Goal: Task Accomplishment & Management: Manage account settings

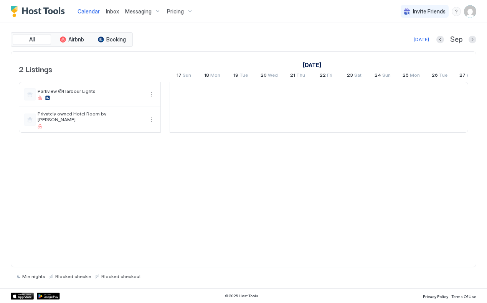
scroll to position [0, 427]
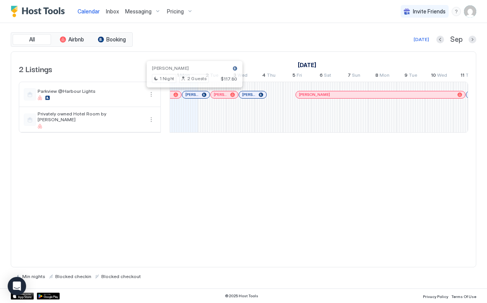
click at [192, 95] on div at bounding box center [192, 95] width 6 height 6
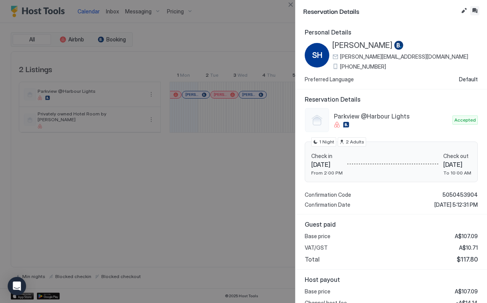
click at [475, 11] on button "Inbox" at bounding box center [474, 10] width 9 height 9
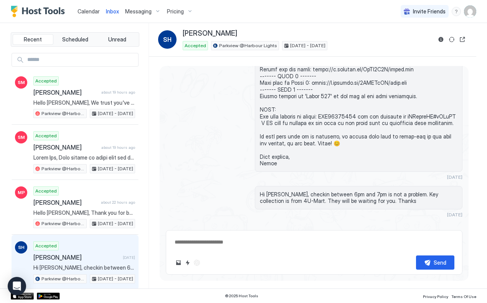
scroll to position [571, 0]
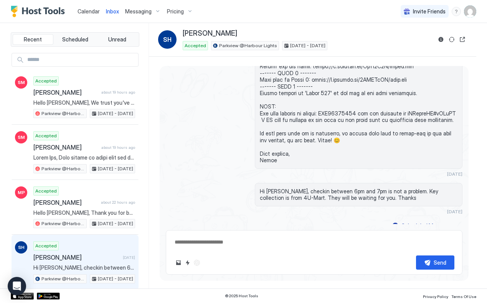
click at [229, 199] on div "Hi [PERSON_NAME], checkin between 6pm and 7pm is not a problem. Key collection …" at bounding box center [314, 198] width 297 height 31
click at [441, 38] on button "Reservation information" at bounding box center [441, 39] width 9 height 9
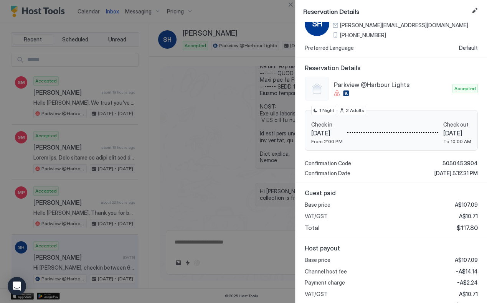
scroll to position [65, 0]
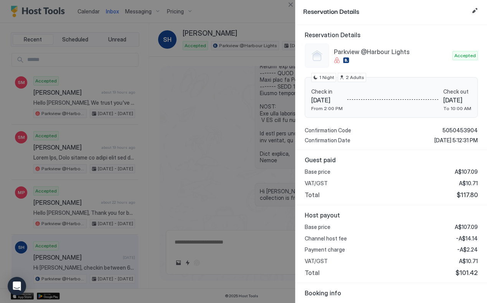
click at [229, 189] on div at bounding box center [243, 151] width 487 height 303
click at [292, 5] on button "Close" at bounding box center [290, 4] width 9 height 9
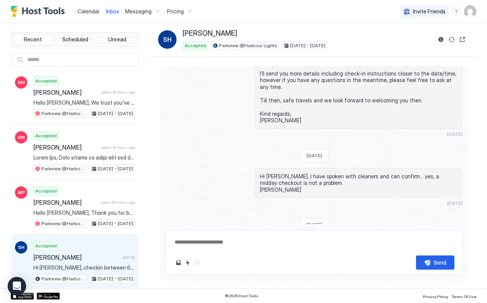
scroll to position [129, 0]
click at [440, 38] on button "Reservation information" at bounding box center [441, 39] width 9 height 9
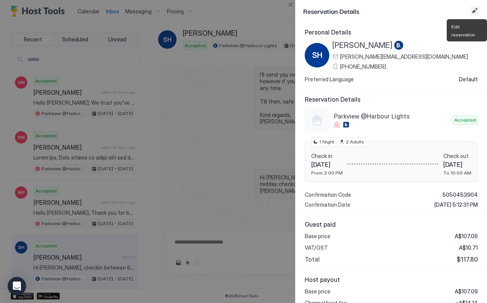
click at [475, 12] on button "Edit reservation" at bounding box center [474, 10] width 9 height 9
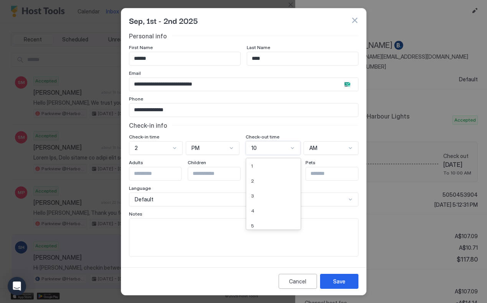
click at [292, 148] on div at bounding box center [293, 148] width 6 height 6
click at [259, 222] on div "12" at bounding box center [273, 223] width 45 height 6
click at [227, 149] on div "AM" at bounding box center [210, 148] width 36 height 7
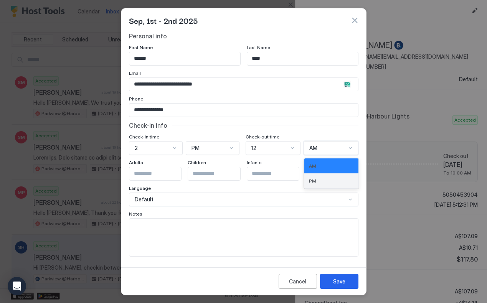
click at [318, 179] on div "PM" at bounding box center [331, 181] width 45 height 6
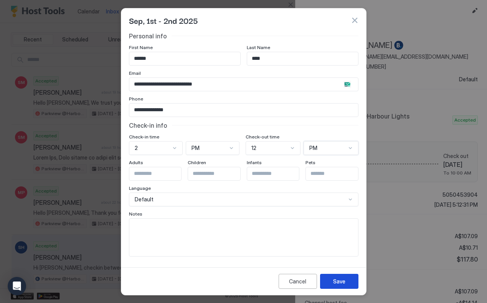
click at [338, 281] on div "Save" at bounding box center [339, 282] width 12 height 8
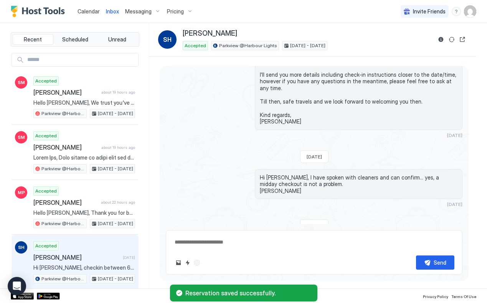
click at [207, 178] on div "Hi [PERSON_NAME], I have spoken with cleaners and can confirm... yes, a midday …" at bounding box center [314, 188] width 297 height 38
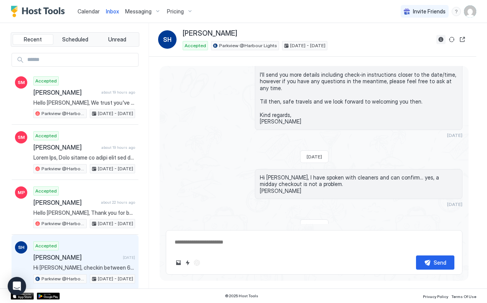
click at [443, 39] on button "Reservation information" at bounding box center [441, 39] width 9 height 9
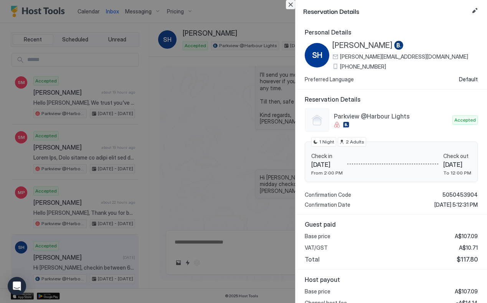
click at [292, 6] on button "Close" at bounding box center [290, 4] width 9 height 9
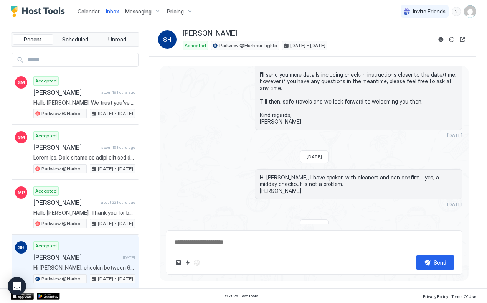
click at [187, 161] on div "Loading messages... [DATE] SH Our check in time will be 6.30pm. Is it possible …" at bounding box center [314, 305] width 309 height 736
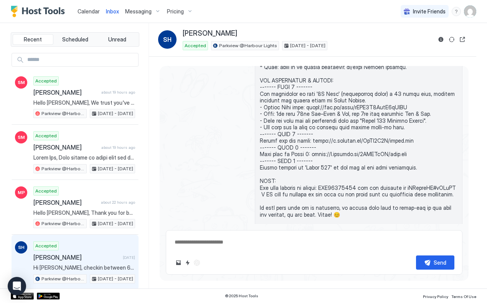
scroll to position [545, 0]
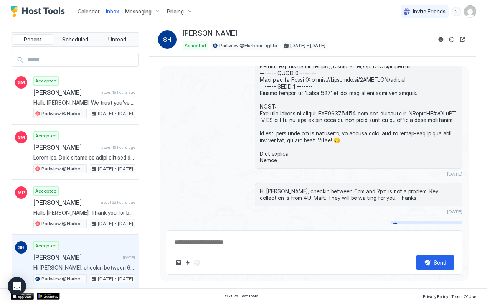
click at [455, 221] on button "Scheduled Messages" at bounding box center [426, 226] width 71 height 10
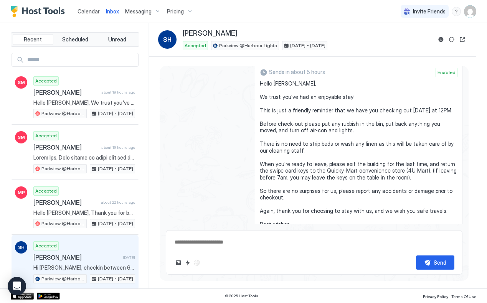
scroll to position [728, 0]
click at [260, 146] on span "Hello [PERSON_NAME], We trust you've had an enjoyable stay! This is just a frie…" at bounding box center [359, 157] width 198 height 155
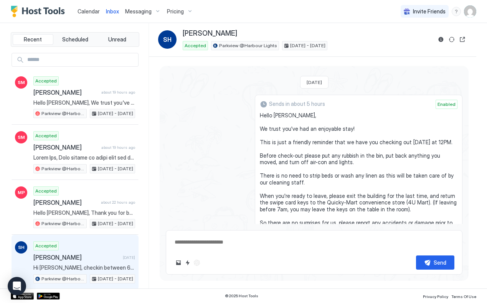
scroll to position [777, 0]
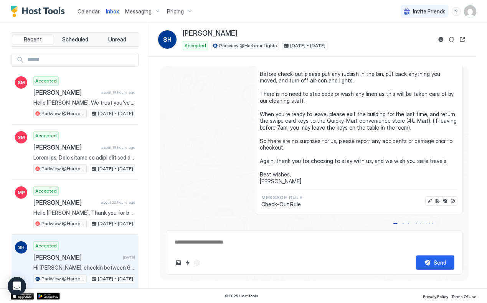
click at [192, 132] on div "Sends in about 5 hours Enabled Hello [PERSON_NAME], We trust you've had an enjo…" at bounding box center [314, 114] width 297 height 202
click at [183, 165] on div "Sends in about 5 hours Enabled Hello [PERSON_NAME], We trust you've had an enjo…" at bounding box center [314, 114] width 297 height 202
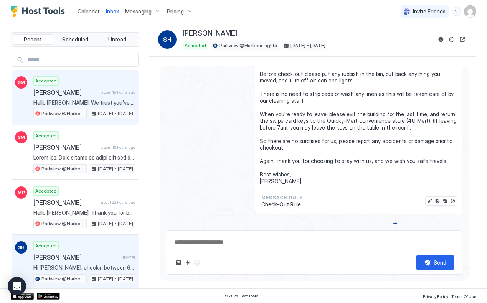
click at [84, 98] on div "Accepted [PERSON_NAME] M about 19 hours ago Hello [PERSON_NAME], We trust you'v…" at bounding box center [84, 97] width 102 height 42
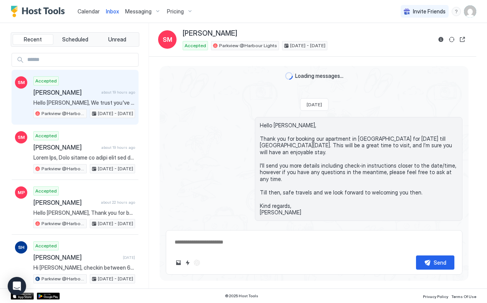
type textarea "*"
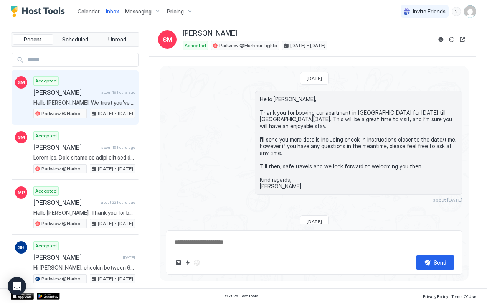
click at [89, 12] on span "Calendar" at bounding box center [89, 11] width 22 height 7
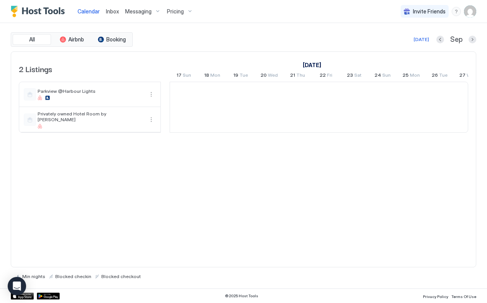
scroll to position [0, 427]
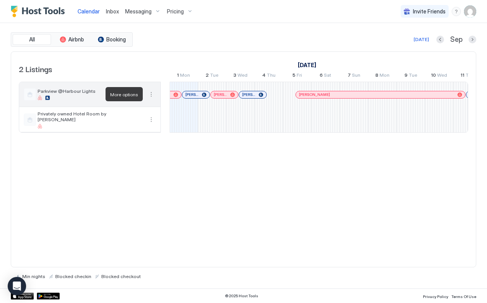
click at [152, 93] on button "More options" at bounding box center [151, 94] width 9 height 9
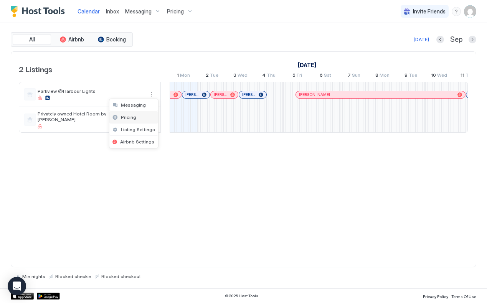
click at [135, 117] on span "Pricing" at bounding box center [128, 117] width 15 height 6
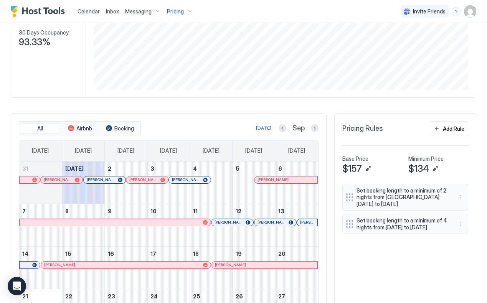
scroll to position [122, 0]
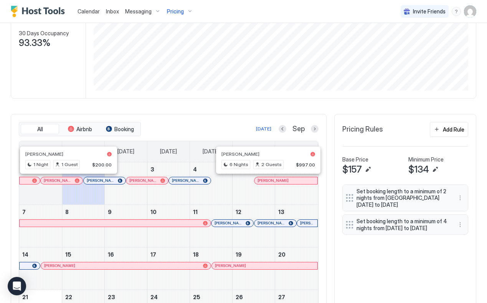
click at [192, 130] on div "[DATE] Sep" at bounding box center [230, 128] width 176 height 9
click at [244, 223] on div at bounding box center [244, 223] width 6 height 6
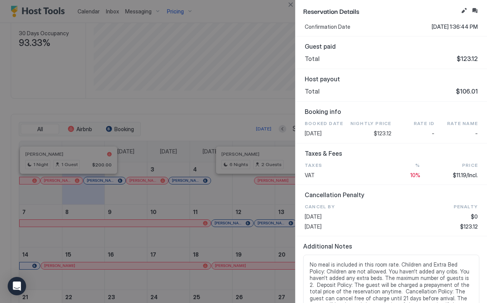
scroll to position [210, 0]
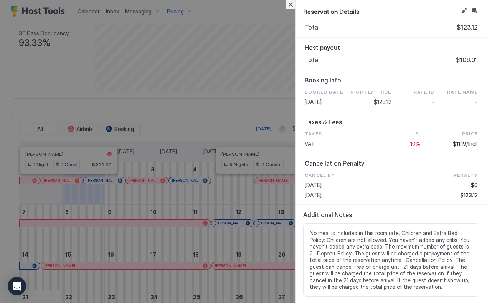
click at [291, 5] on button "Close" at bounding box center [290, 4] width 9 height 9
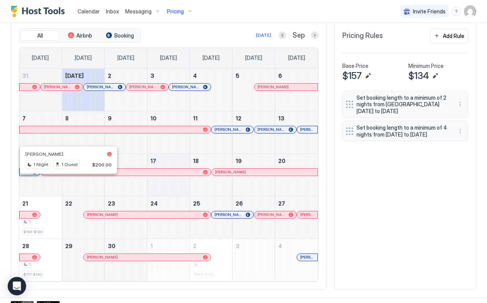
scroll to position [224, 0]
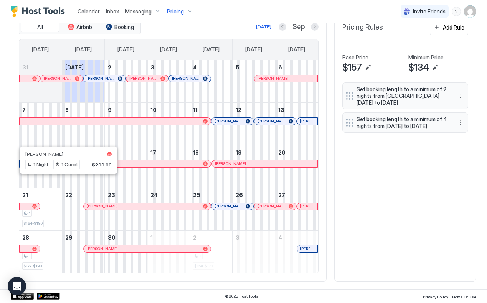
click at [383, 215] on div "All Airbnb Booking [DATE] Sep [DATE] [DATE] [DATE] [DATE] [DATE] [DATE] [DATE] …" at bounding box center [244, 147] width 466 height 270
click at [400, 197] on div "All Airbnb Booking [DATE] Sep [DATE] [DATE] [DATE] [DATE] [DATE] [DATE] [DATE] …" at bounding box center [244, 147] width 466 height 270
click at [412, 235] on div "All Airbnb Booking [DATE] Sep [DATE] [DATE] [DATE] [DATE] [DATE] [DATE] [DATE] …" at bounding box center [244, 147] width 466 height 270
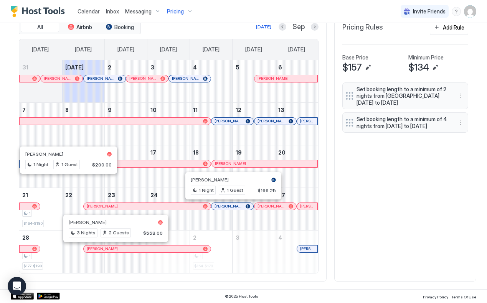
click at [113, 249] on div at bounding box center [113, 249] width 6 height 6
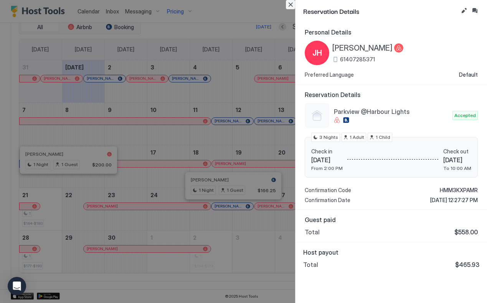
click at [291, 3] on button "Close" at bounding box center [290, 4] width 9 height 9
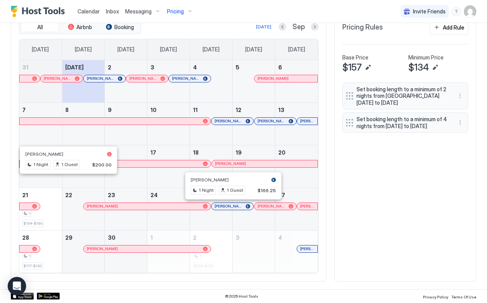
click at [373, 222] on div "All Airbnb Booking [DATE] Sep [DATE] [DATE] [DATE] [DATE] [DATE] [DATE] [DATE] …" at bounding box center [244, 147] width 466 height 270
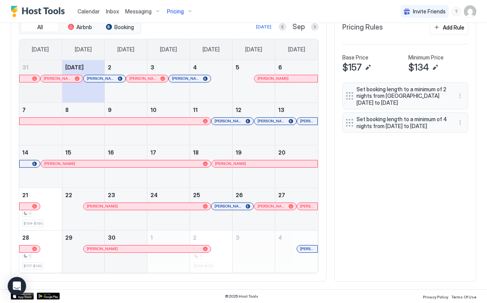
click at [348, 253] on div "All Airbnb Booking [DATE] Sep [DATE] [DATE] [DATE] [DATE] [DATE] [DATE] [DATE] …" at bounding box center [244, 147] width 466 height 270
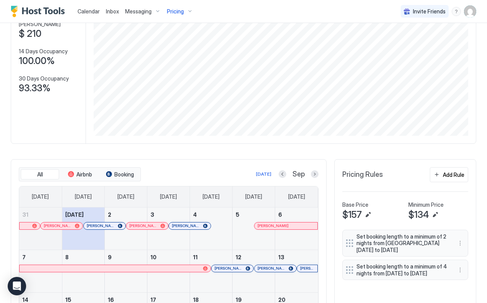
scroll to position [0, 0]
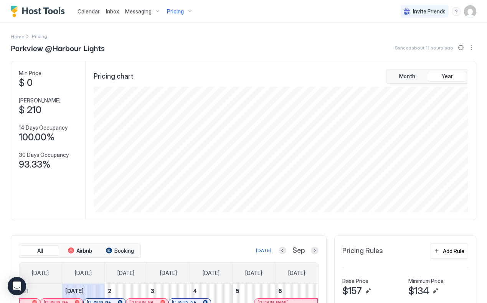
click at [252, 216] on div "Pricing chart Month Year" at bounding box center [281, 140] width 390 height 159
